Goal: Information Seeking & Learning: Learn about a topic

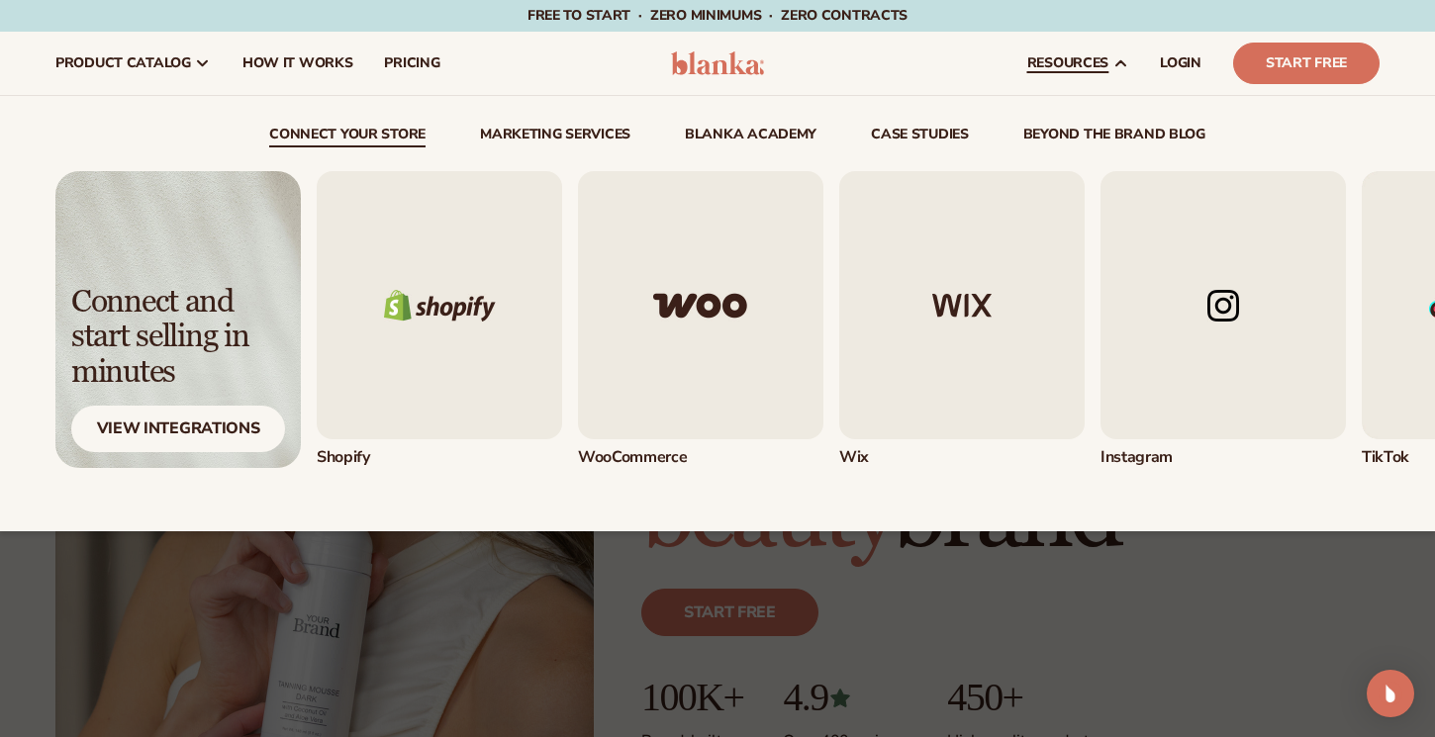
click at [1103, 132] on link "beyond the brand blog" at bounding box center [1114, 138] width 182 height 20
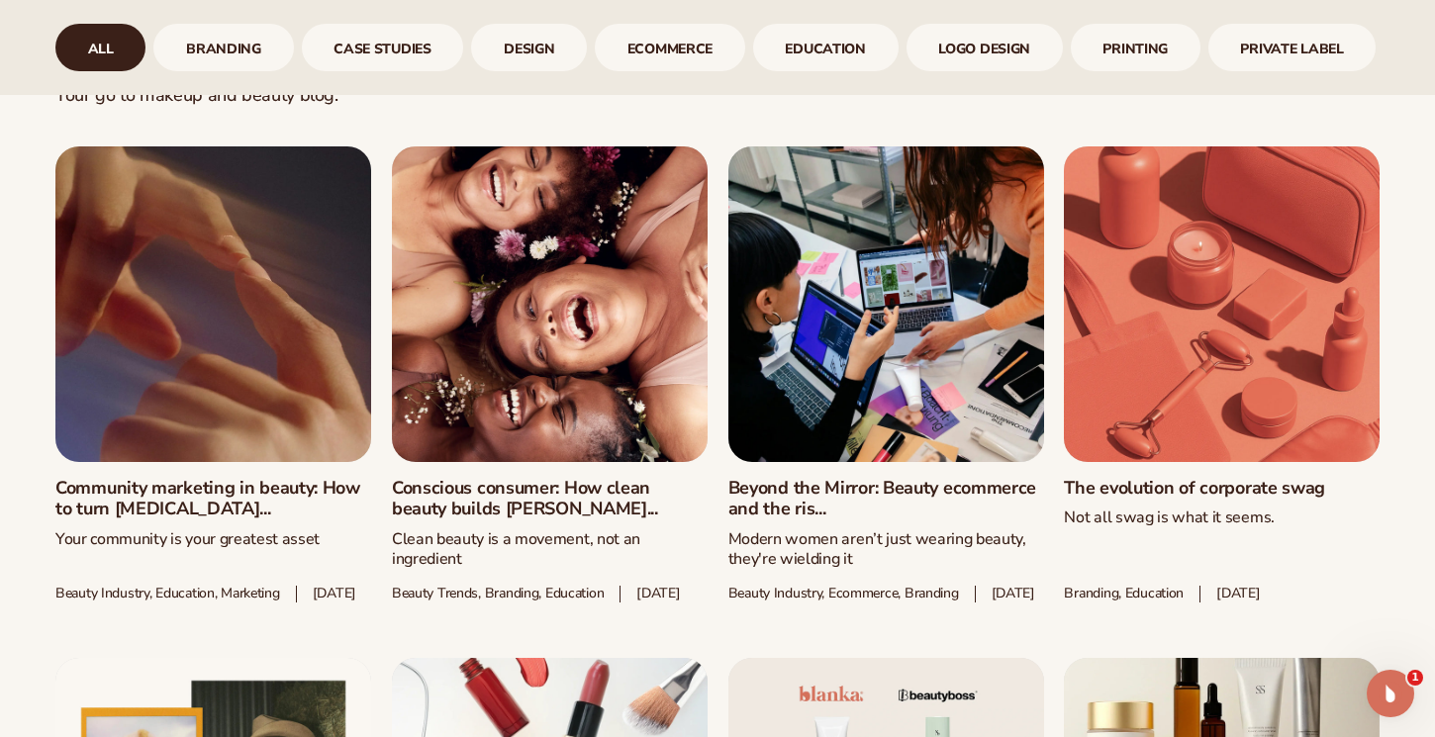
scroll to position [981, 0]
